Goal: Task Accomplishment & Management: Manage account settings

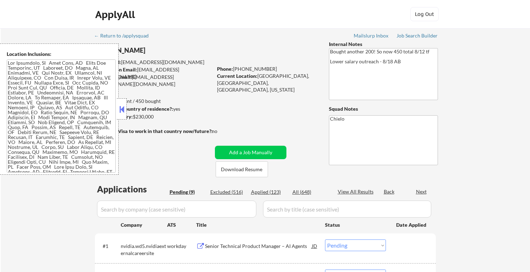
select select ""pending""
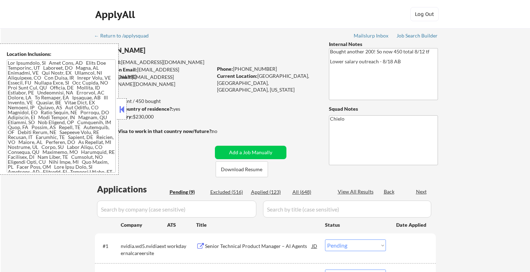
select select ""pending""
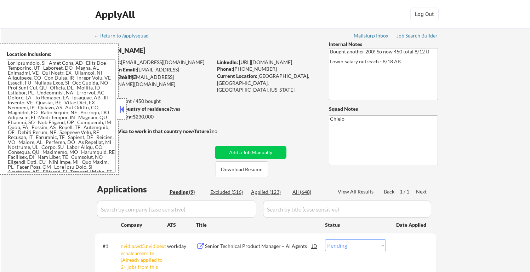
drag, startPoint x: 154, startPoint y: 74, endPoint x: 157, endPoint y: 105, distance: 31.7
click at [157, 105] on div "[PERSON_NAME] User Email: [EMAIL_ADDRESS][DOMAIN_NAME] Application Email: [EMAI…" at bounding box center [211, 109] width 232 height 137
drag, startPoint x: 157, startPoint y: 105, endPoint x: 242, endPoint y: 100, distance: 84.5
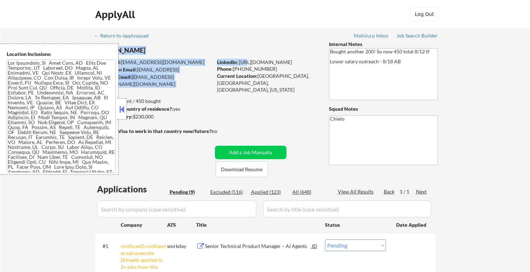
drag, startPoint x: 246, startPoint y: 65, endPoint x: 244, endPoint y: 114, distance: 49.3
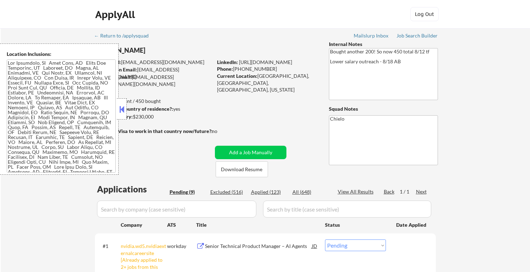
click at [124, 107] on button at bounding box center [122, 109] width 8 height 11
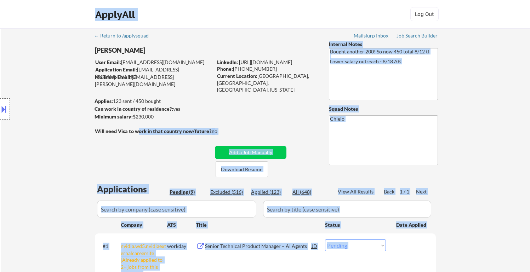
drag, startPoint x: 121, startPoint y: 75, endPoint x: 138, endPoint y: 129, distance: 56.1
click at [137, 129] on body "← Return to /applysquad Mailslurp Inbox Job Search Builder [PERSON_NAME] User E…" at bounding box center [265, 136] width 530 height 272
click at [138, 129] on strong "Will need Visa to work in that country now/future?:" at bounding box center [154, 131] width 118 height 6
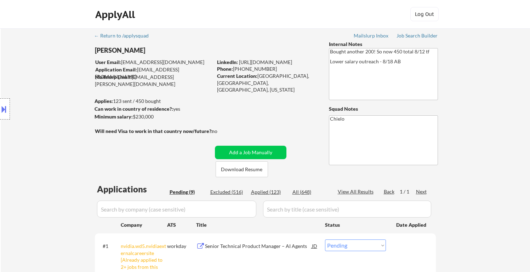
drag, startPoint x: 111, startPoint y: 122, endPoint x: 121, endPoint y: 142, distance: 23.1
click at [121, 142] on div "Location Inclusions:" at bounding box center [63, 109] width 127 height 131
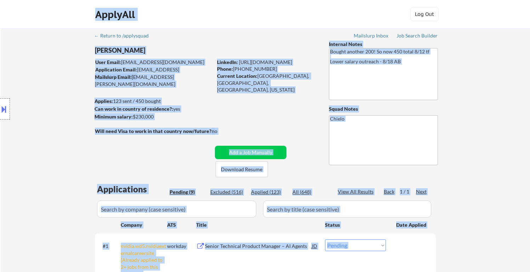
drag, startPoint x: 120, startPoint y: 115, endPoint x: 133, endPoint y: 148, distance: 35.8
click at [131, 148] on body "← Return to /applysquad Mailslurp Inbox Job Search Builder [PERSON_NAME] User E…" at bounding box center [265, 136] width 530 height 272
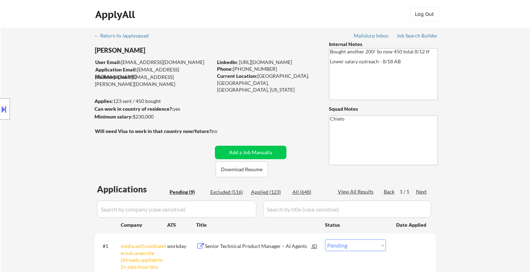
drag, startPoint x: 136, startPoint y: 88, endPoint x: 159, endPoint y: 157, distance: 72.0
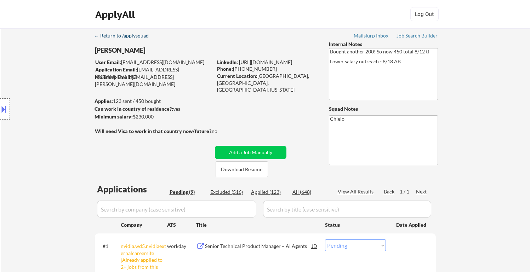
click at [106, 38] on div "← Return to /applysquad" at bounding box center [124, 35] width 61 height 5
drag, startPoint x: 198, startPoint y: 131, endPoint x: 231, endPoint y: 135, distance: 33.5
click at [231, 135] on div "Will need Visa to work in that country now/future?: no" at bounding box center [163, 131] width 137 height 7
click at [231, 135] on div "no" at bounding box center [222, 131] width 20 height 7
click at [346, 125] on textarea "Chielo" at bounding box center [383, 141] width 109 height 50
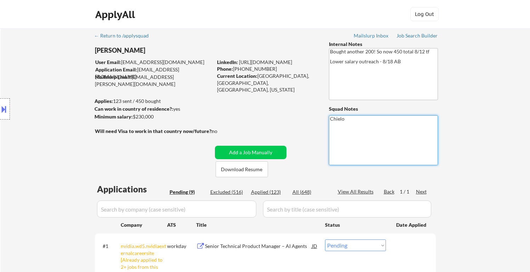
click at [346, 85] on textarea "Bought another 200! So now 450 total 8/12 tf Lower salary outreach - 8/18 AB" at bounding box center [383, 74] width 109 height 52
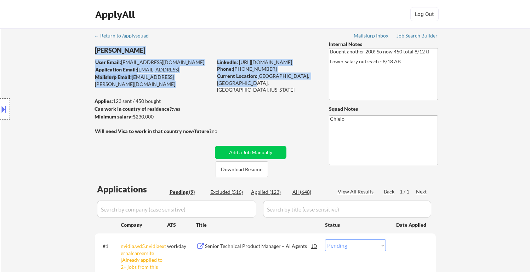
drag, startPoint x: 279, startPoint y: 80, endPoint x: 293, endPoint y: 103, distance: 27.2
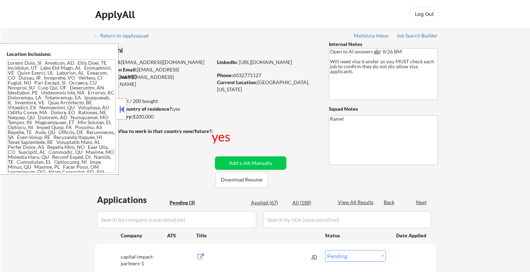
select select ""pending""
click at [123, 107] on button at bounding box center [122, 109] width 8 height 11
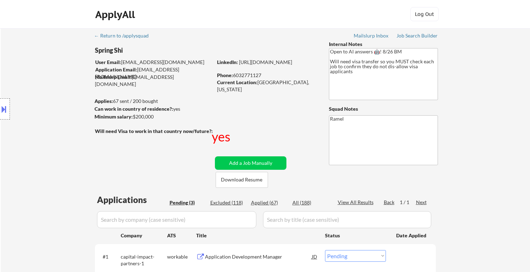
drag, startPoint x: 247, startPoint y: 76, endPoint x: 269, endPoint y: 77, distance: 22.0
click at [268, 77] on div "Phone: 6032771127" at bounding box center [267, 75] width 100 height 7
click at [269, 77] on div "Phone: 6032771127" at bounding box center [267, 75] width 100 height 7
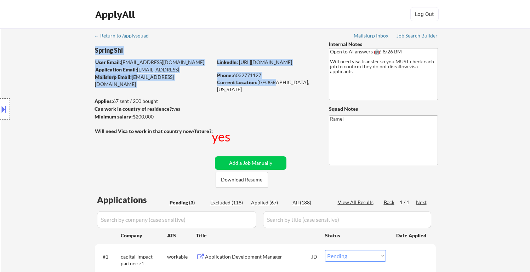
drag, startPoint x: 270, startPoint y: 80, endPoint x: 281, endPoint y: 96, distance: 19.6
click at [281, 96] on div "← Return to /applysquad Mailslurp Inbox Job Search Builder Spring Shi User Emai…" at bounding box center [266, 189] width 354 height 322
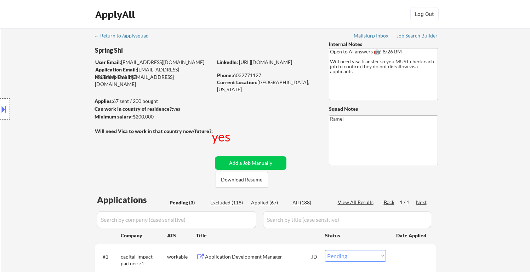
click at [281, 96] on div "← Return to /applysquad Mailslurp Inbox Job Search Builder Spring Shi User Emai…" at bounding box center [266, 189] width 354 height 322
click at [4, 106] on button at bounding box center [4, 109] width 8 height 12
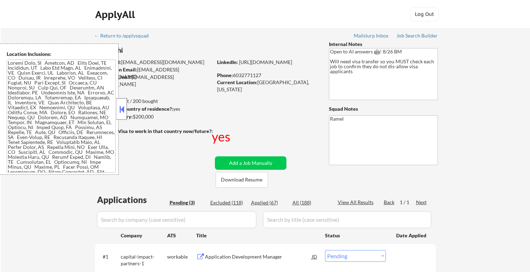
click at [121, 115] on div at bounding box center [122, 109] width 10 height 21
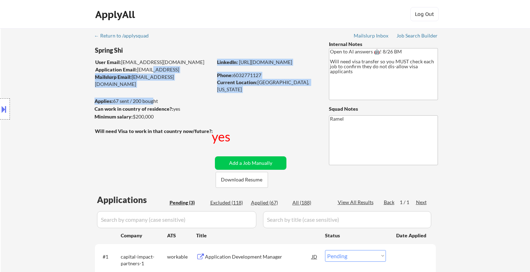
drag, startPoint x: 151, startPoint y: 105, endPoint x: 148, endPoint y: 73, distance: 32.4
click at [148, 73] on div "Spring Shi User Email: springshipeiyu@gmail.com Application Email: springshipei…" at bounding box center [211, 114] width 232 height 147
click at [148, 73] on div "Application Email: springshipeiyu@gmail.com" at bounding box center [153, 73] width 117 height 14
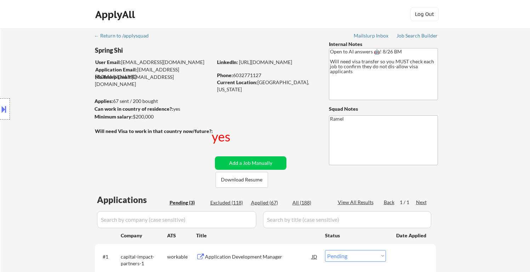
drag, startPoint x: 93, startPoint y: 64, endPoint x: 116, endPoint y: 112, distance: 52.8
click at [116, 112] on div "Location Inclusions:" at bounding box center [63, 109] width 127 height 131
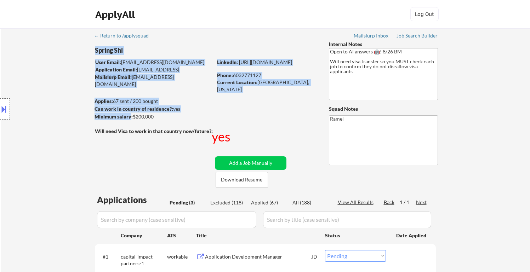
drag, startPoint x: 131, startPoint y: 117, endPoint x: 130, endPoint y: 81, distance: 35.4
click at [130, 81] on div "← Return to /applysquad Mailslurp Inbox Job Search Builder Spring Shi User Emai…" at bounding box center [266, 189] width 354 height 322
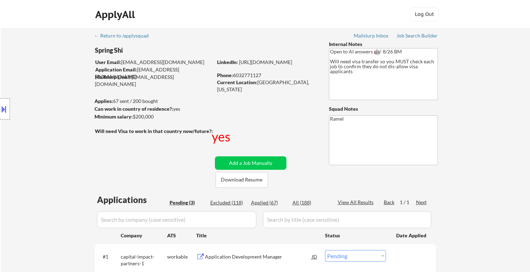
click at [130, 81] on div "← Return to /applysquad Mailslurp Inbox Job Search Builder Spring Shi User Emai…" at bounding box center [266, 189] width 354 height 322
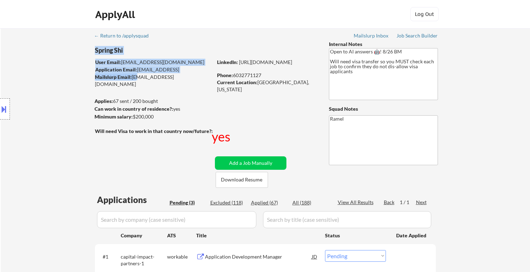
drag, startPoint x: 134, startPoint y: 78, endPoint x: 134, endPoint y: 124, distance: 46.1
click at [134, 124] on div "← Return to /applysquad Mailslurp Inbox Job Search Builder Spring Shi User Emai…" at bounding box center [266, 189] width 354 height 322
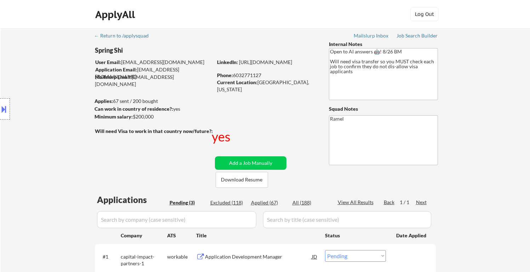
click at [134, 124] on div "← Return to /applysquad Mailslurp Inbox Job Search Builder Spring Shi User Emai…" at bounding box center [266, 189] width 354 height 322
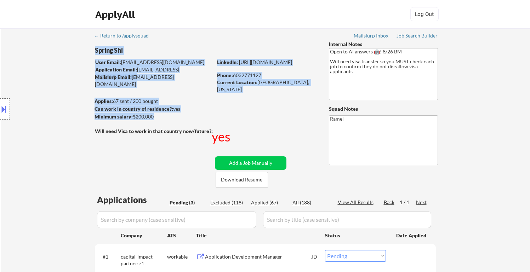
drag, startPoint x: 134, startPoint y: 124, endPoint x: 154, endPoint y: 139, distance: 25.1
click at [154, 139] on div "← Return to /applysquad Mailslurp Inbox Job Search Builder Spring Shi User Emai…" at bounding box center [266, 189] width 354 height 322
click at [154, 139] on div "Will need Visa to work in that country now/future?: yes" at bounding box center [163, 137] width 137 height 18
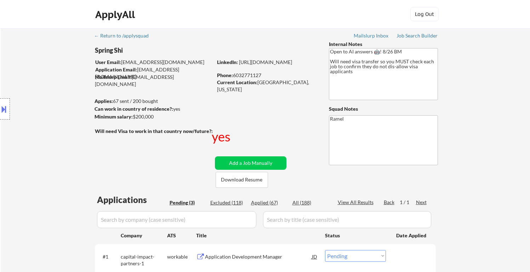
click at [4, 111] on button at bounding box center [4, 109] width 8 height 12
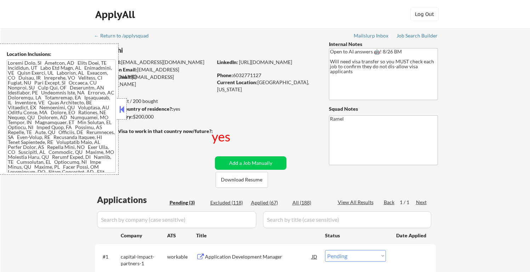
click at [122, 105] on button at bounding box center [122, 109] width 8 height 11
